Goal: Navigation & Orientation: Go to known website

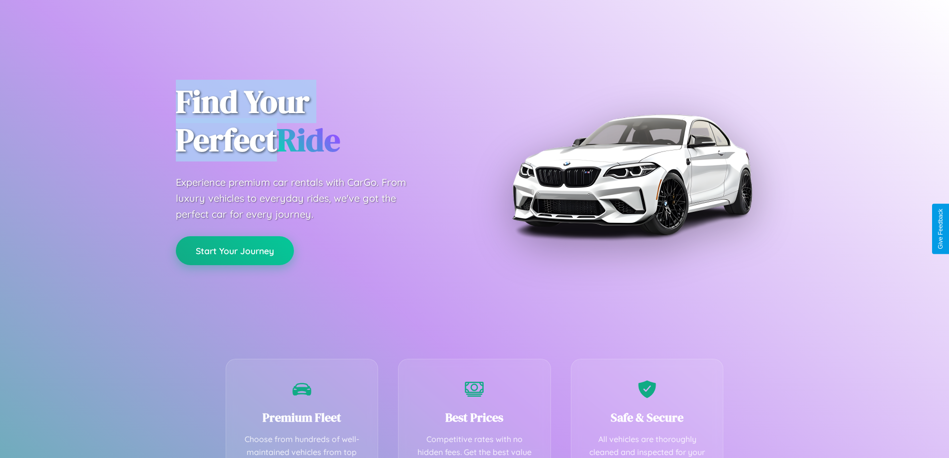
click at [235, 250] on button "Start Your Journey" at bounding box center [235, 250] width 118 height 29
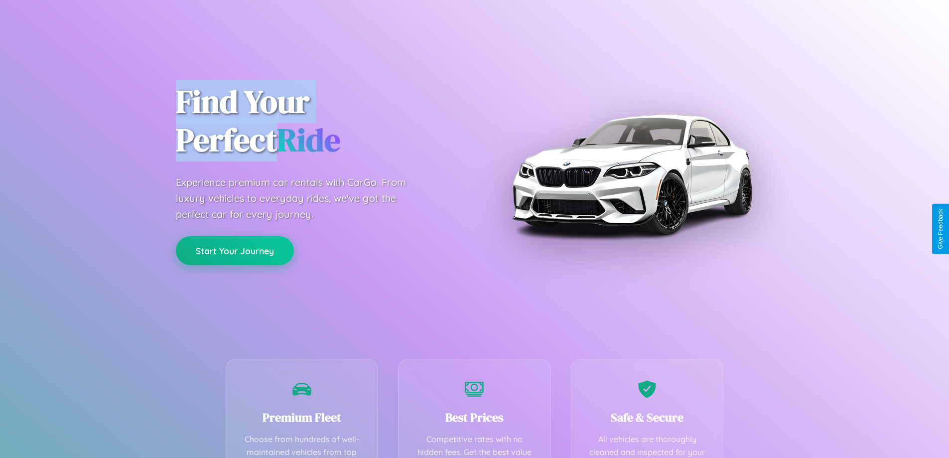
click at [235, 250] on button "Start Your Journey" at bounding box center [235, 250] width 118 height 29
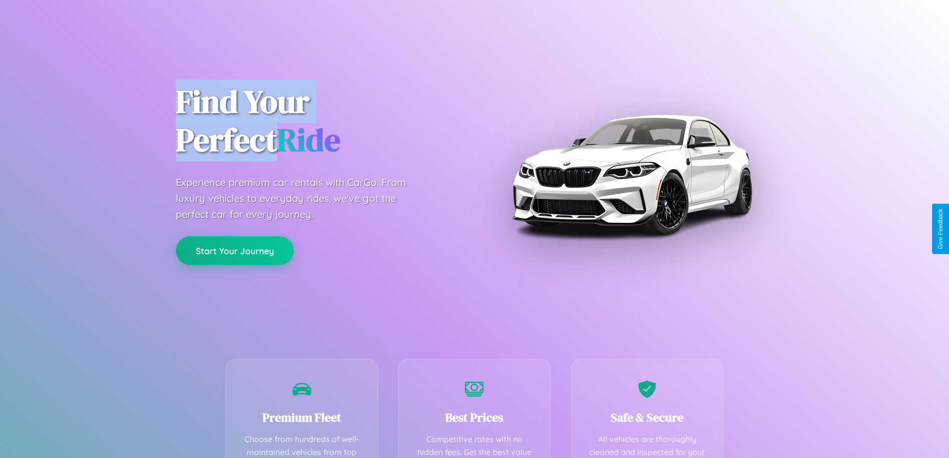
click at [235, 250] on button "Start Your Journey" at bounding box center [235, 250] width 118 height 29
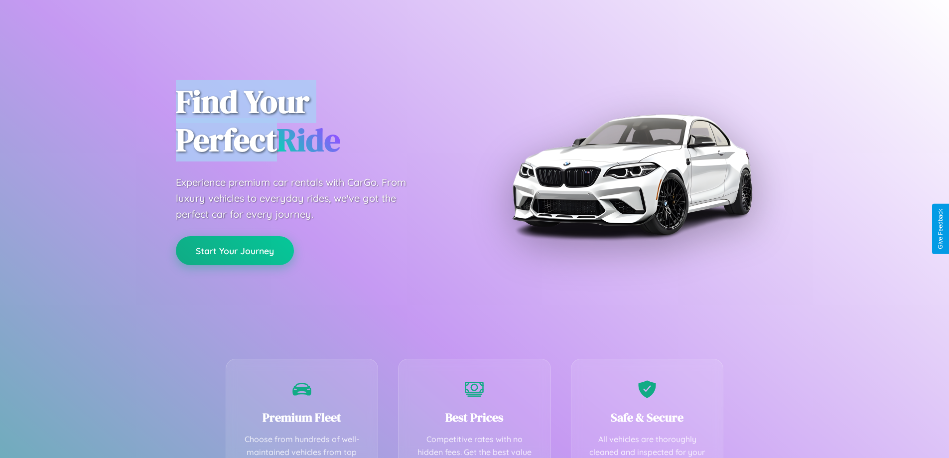
click at [235, 250] on button "Start Your Journey" at bounding box center [235, 250] width 118 height 29
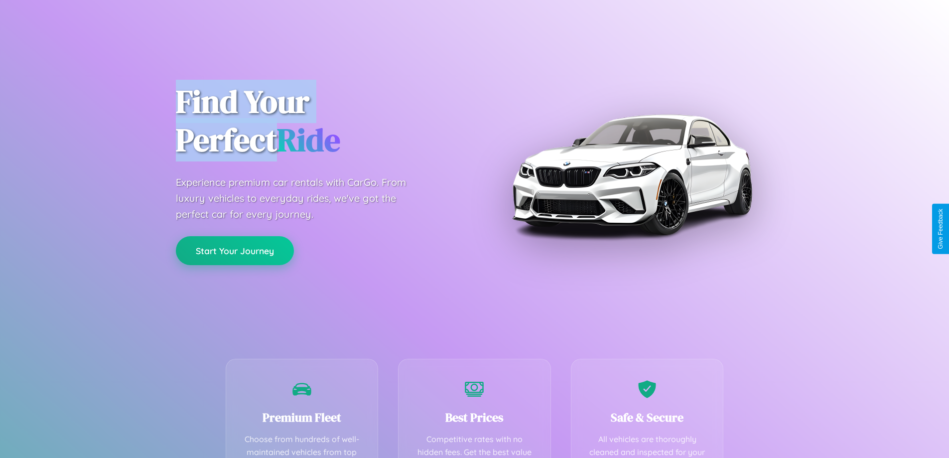
click at [235, 250] on button "Start Your Journey" at bounding box center [235, 250] width 118 height 29
